Goal: Task Accomplishment & Management: Manage account settings

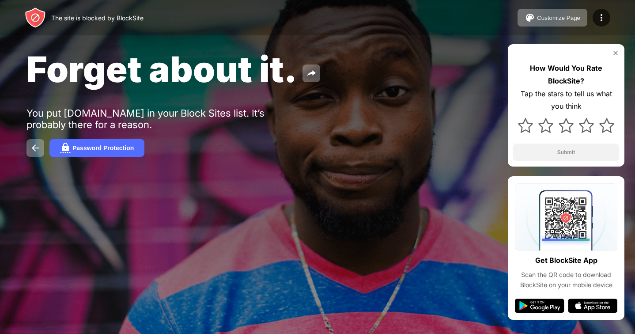
click at [126, 16] on div "The site is blocked by BlockSite" at bounding box center [97, 18] width 92 height 8
click at [607, 17] on img at bounding box center [602, 17] width 11 height 11
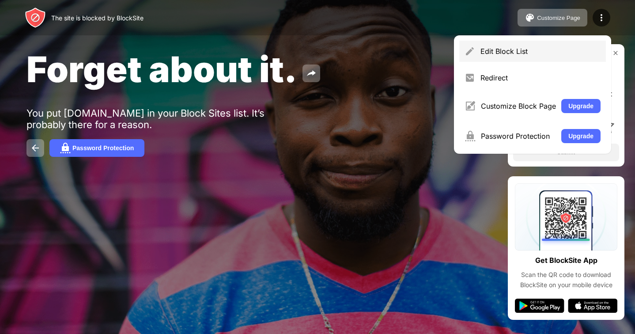
click at [542, 50] on div "Edit Block List" at bounding box center [541, 51] width 120 height 9
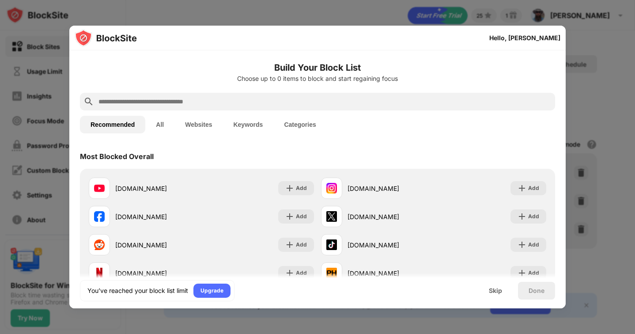
click at [159, 128] on button "All" at bounding box center [159, 125] width 29 height 18
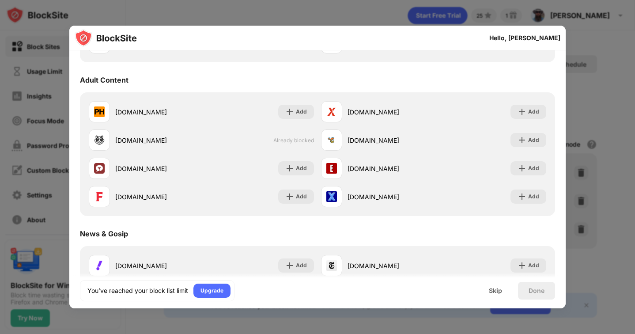
scroll to position [537, 0]
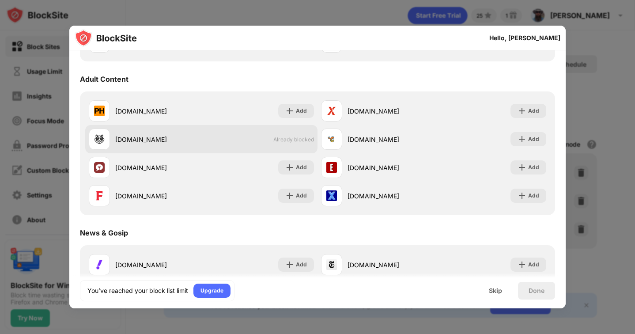
click at [289, 134] on div "xhamster.com Already blocked" at bounding box center [201, 139] width 232 height 28
click at [140, 141] on div "xhamster.com" at bounding box center [158, 139] width 86 height 9
click at [299, 137] on span "Already blocked" at bounding box center [294, 139] width 41 height 7
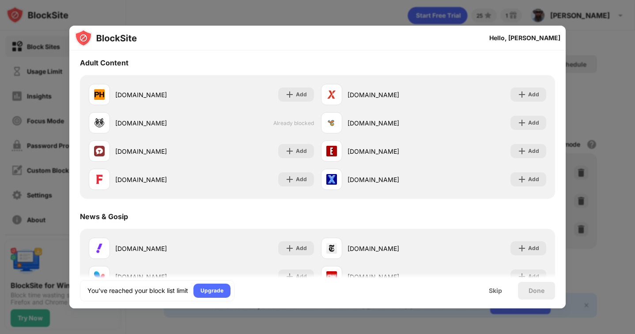
scroll to position [548, 0]
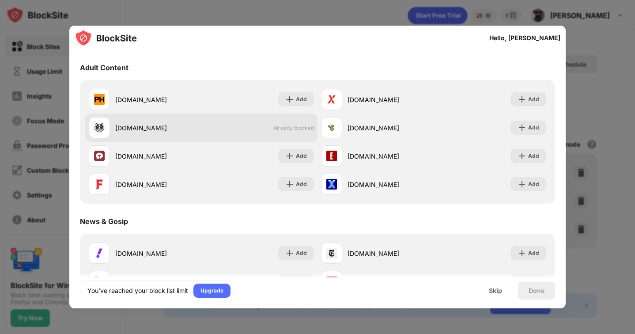
click at [303, 126] on span "Already blocked" at bounding box center [294, 128] width 41 height 7
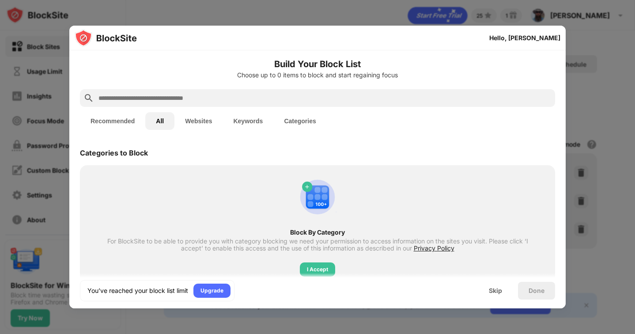
scroll to position [0, 0]
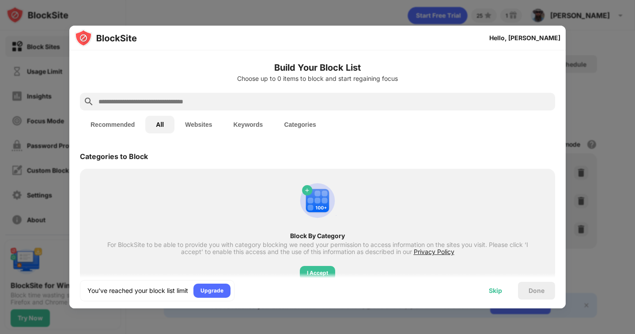
click at [496, 293] on div "Skip" at bounding box center [495, 290] width 13 height 7
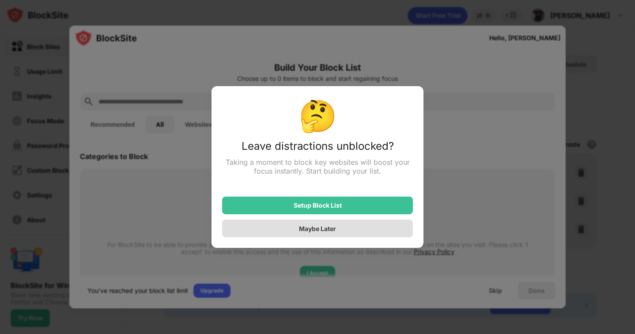
click at [354, 232] on div "Maybe Later" at bounding box center [317, 229] width 191 height 18
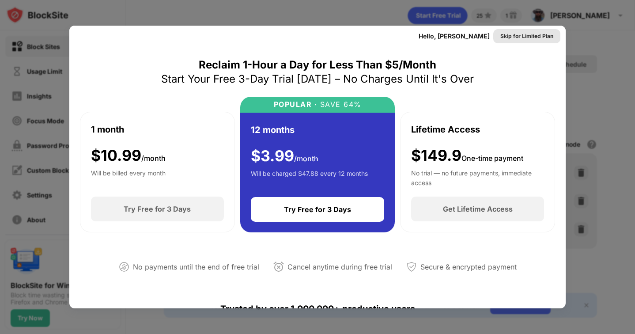
click at [525, 37] on div "Skip for Limited Plan" at bounding box center [527, 36] width 53 height 9
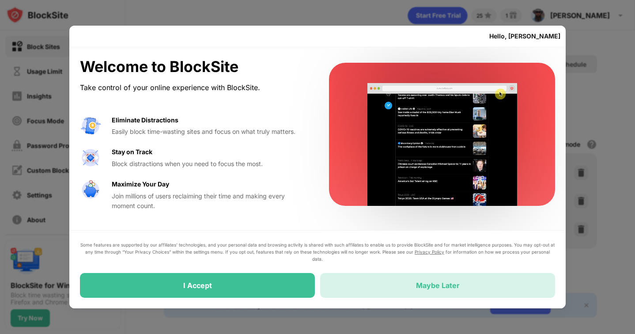
click at [385, 287] on div "Maybe Later" at bounding box center [437, 285] width 235 height 25
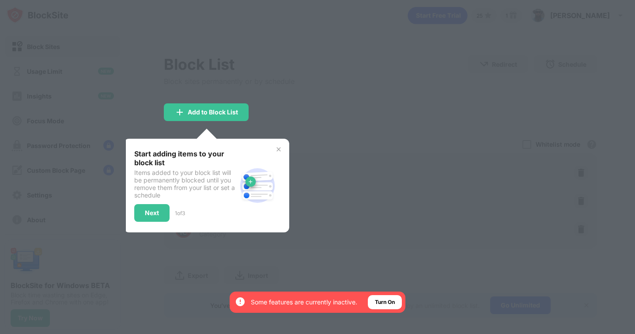
click at [281, 149] on img at bounding box center [278, 149] width 7 height 7
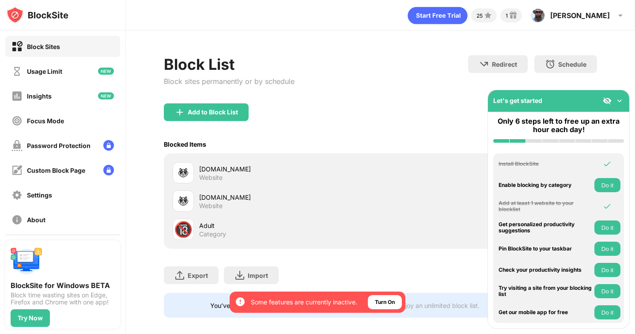
click at [622, 98] on img at bounding box center [620, 100] width 9 height 9
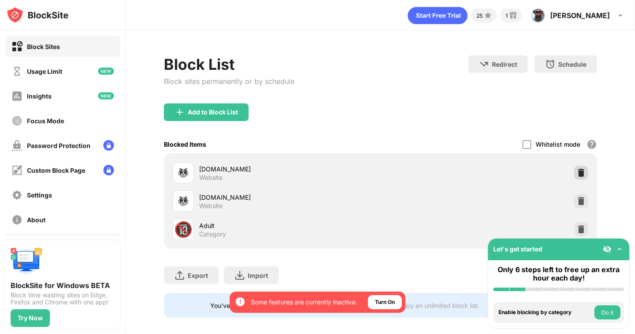
click at [582, 171] on img at bounding box center [581, 172] width 9 height 9
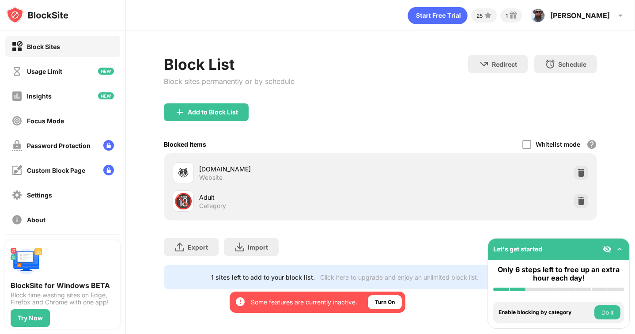
click at [582, 170] on img at bounding box center [581, 172] width 9 height 9
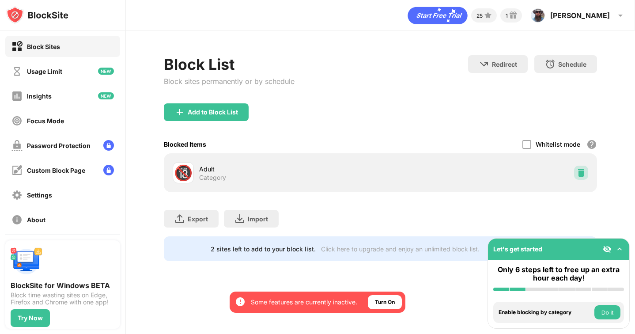
click at [581, 175] on img at bounding box center [581, 172] width 9 height 9
